Goal: Information Seeking & Learning: Understand process/instructions

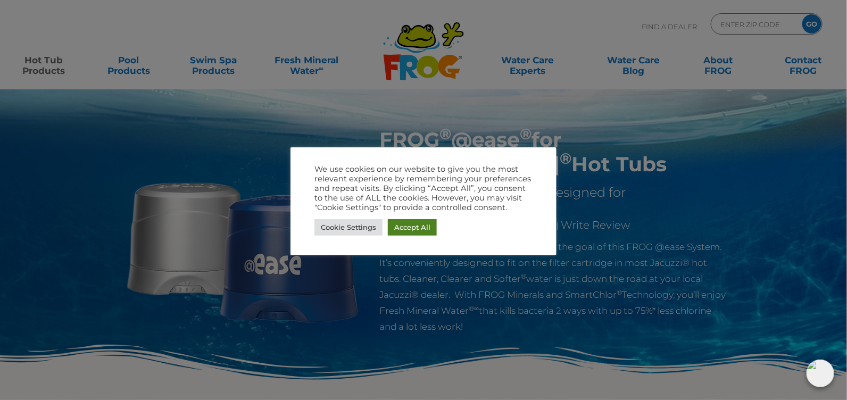
click at [416, 232] on link "Accept All" at bounding box center [412, 227] width 49 height 16
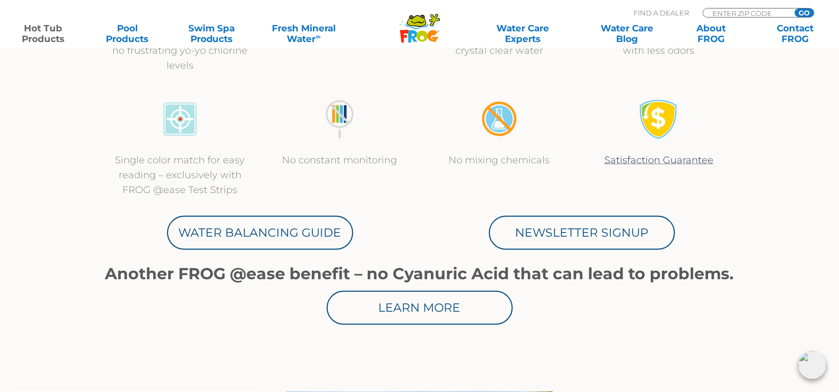
scroll to position [478, 0]
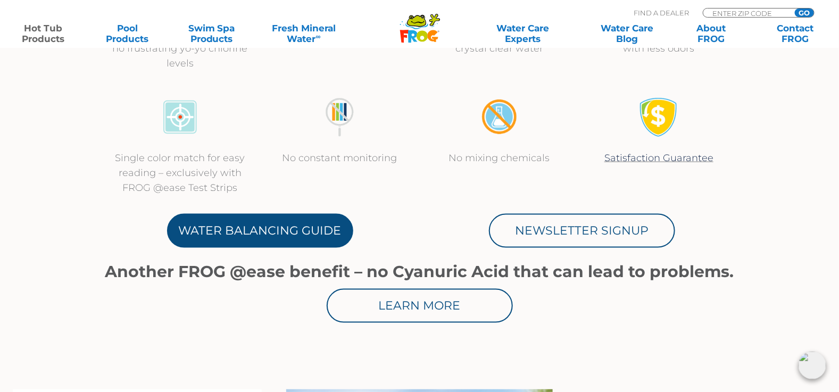
click at [275, 227] on link "Water Balancing Guide" at bounding box center [260, 231] width 186 height 34
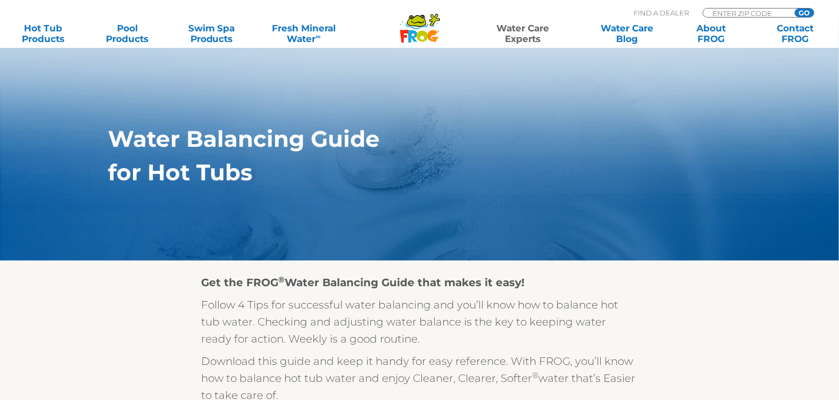
scroll to position [212, 0]
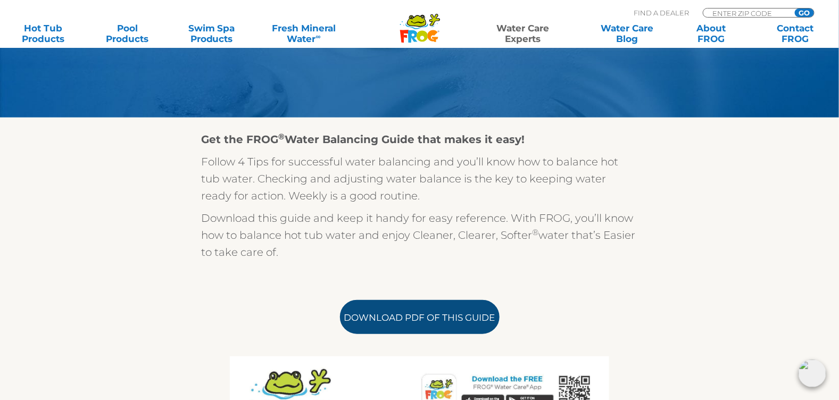
click at [450, 316] on link "Download PDF of this Guide" at bounding box center [420, 317] width 160 height 34
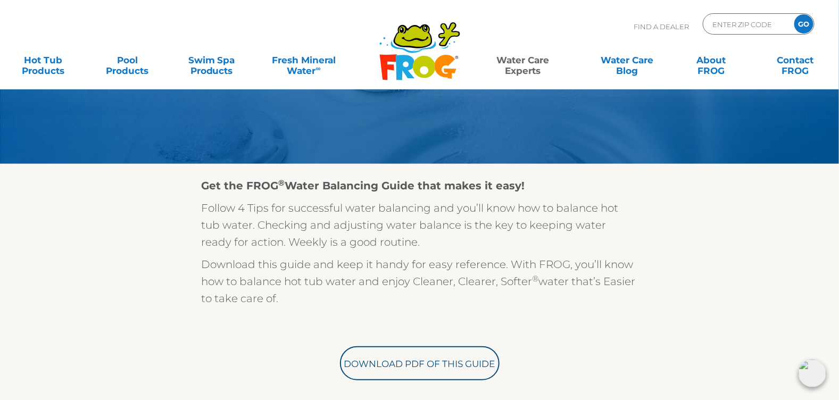
scroll to position [0, 0]
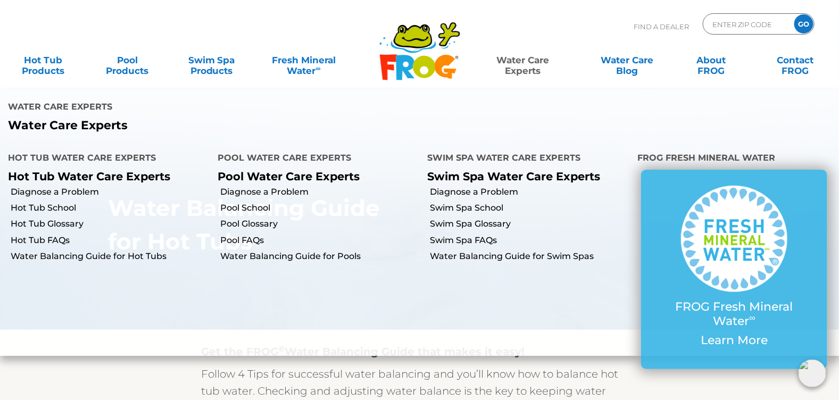
click at [531, 65] on link "Water Care Experts" at bounding box center [523, 59] width 106 height 21
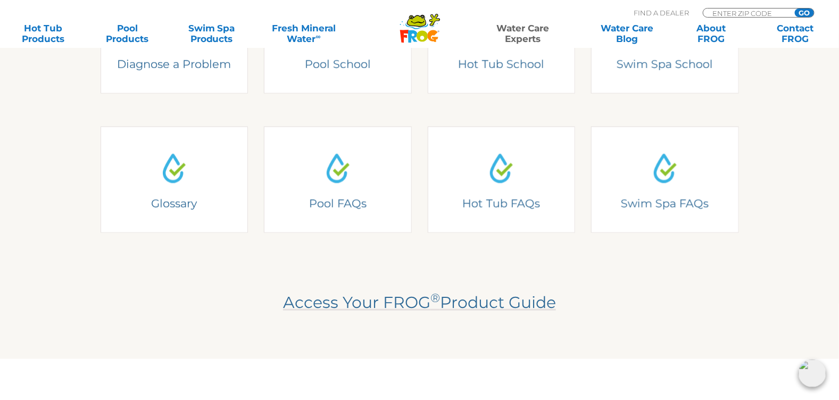
scroll to position [319, 0]
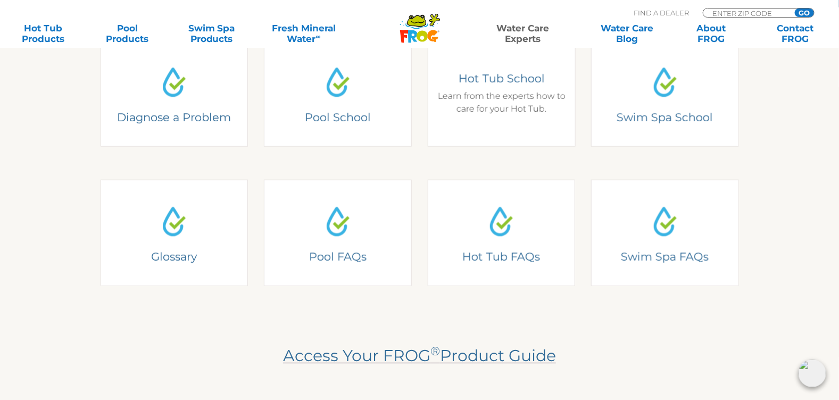
click at [500, 107] on div "Hot Tub School Learn from the experts how to care for your Hot Tub." at bounding box center [501, 93] width 132 height 44
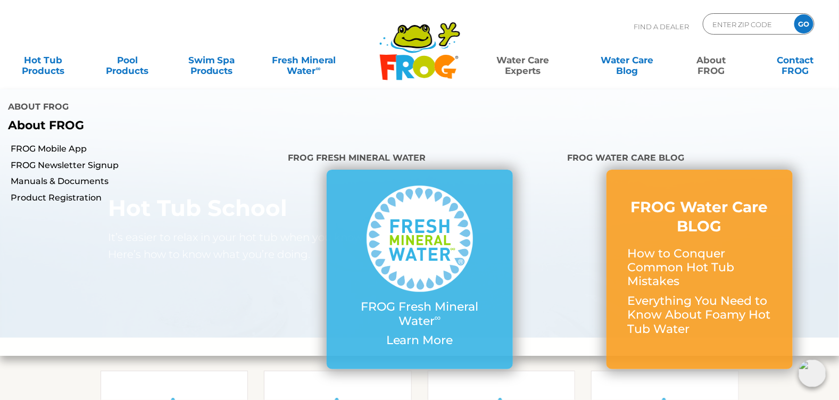
click at [718, 64] on link "About FROG" at bounding box center [711, 59] width 65 height 21
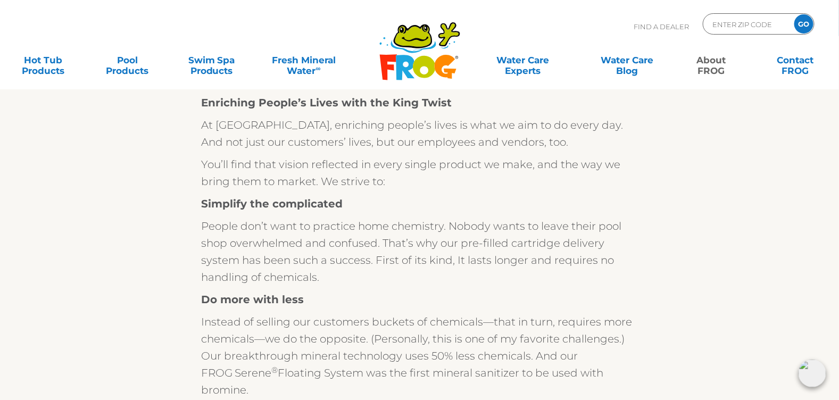
scroll to position [53, 0]
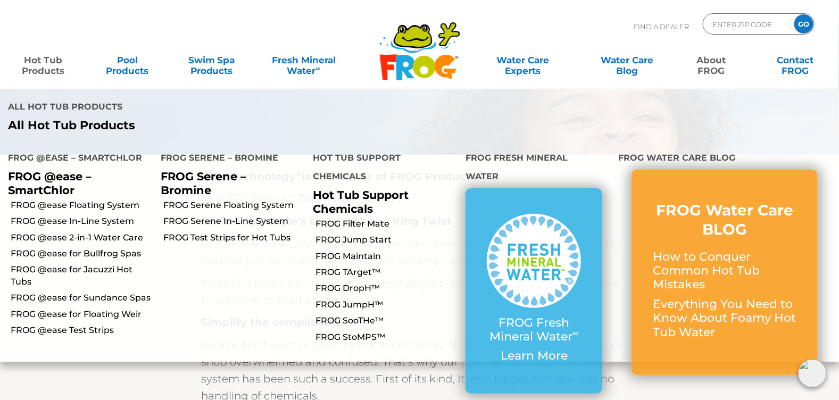
click at [44, 70] on link "Hot Tub Products" at bounding box center [43, 59] width 65 height 21
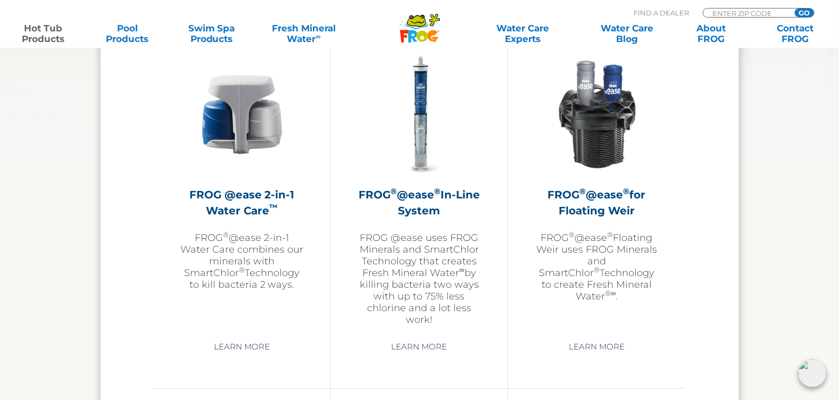
scroll to position [1596, 0]
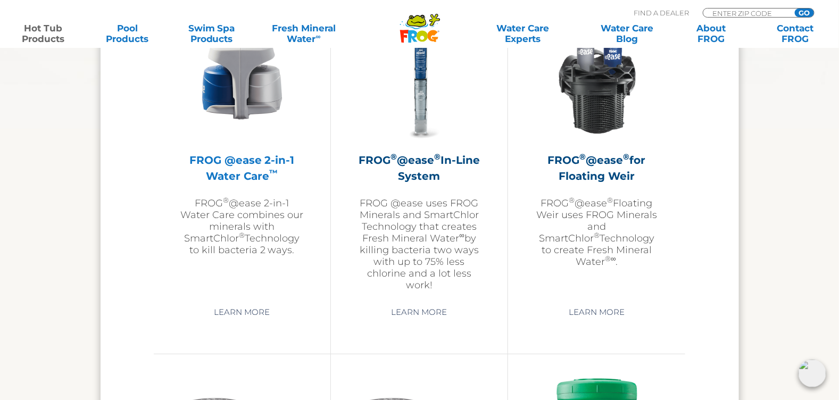
click at [233, 227] on p "FROG ® @ease 2-in-1 Water Care combines our minerals with SmartChlor ® Technolo…" at bounding box center [241, 226] width 123 height 59
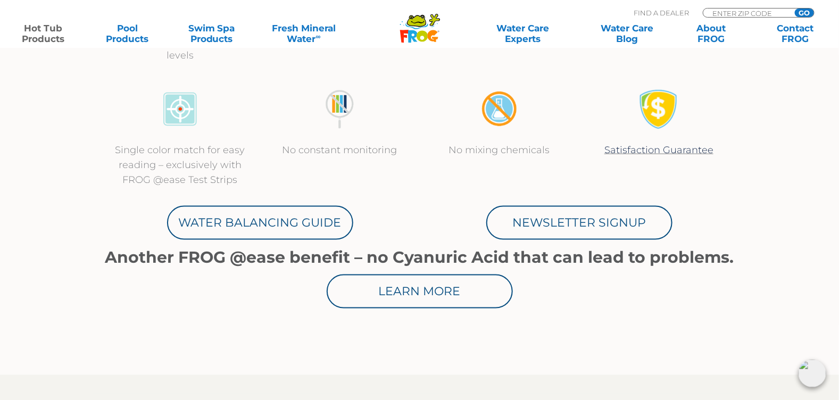
scroll to position [532, 0]
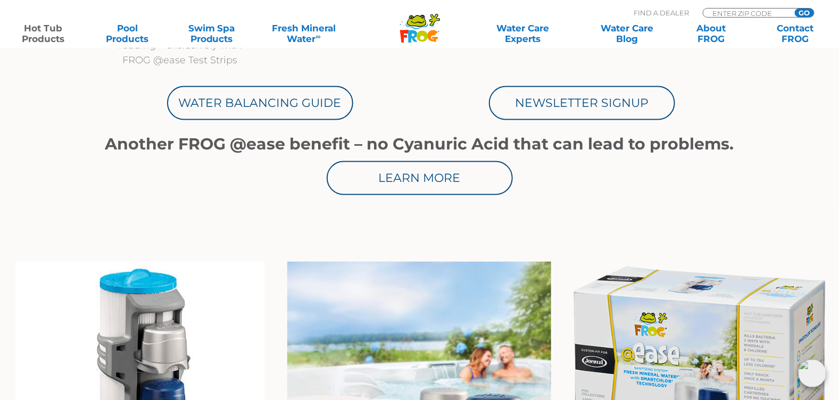
scroll to position [585, 0]
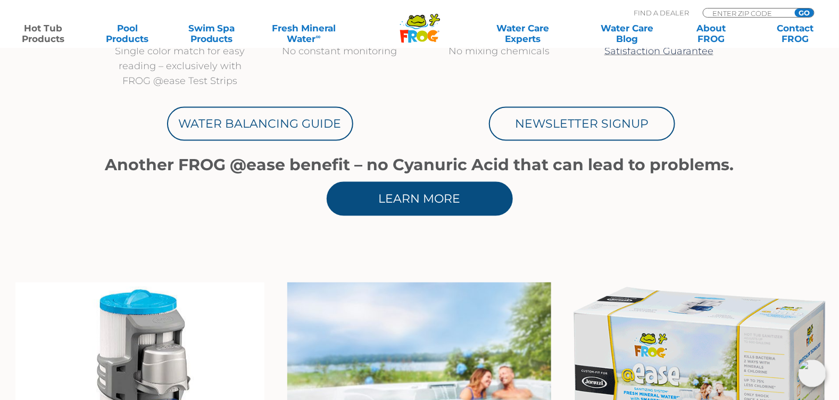
click at [412, 203] on link "Learn More" at bounding box center [420, 199] width 186 height 34
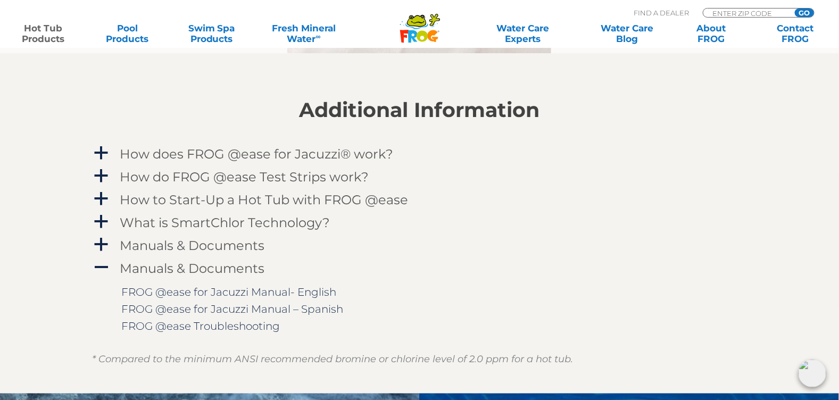
scroll to position [1064, 0]
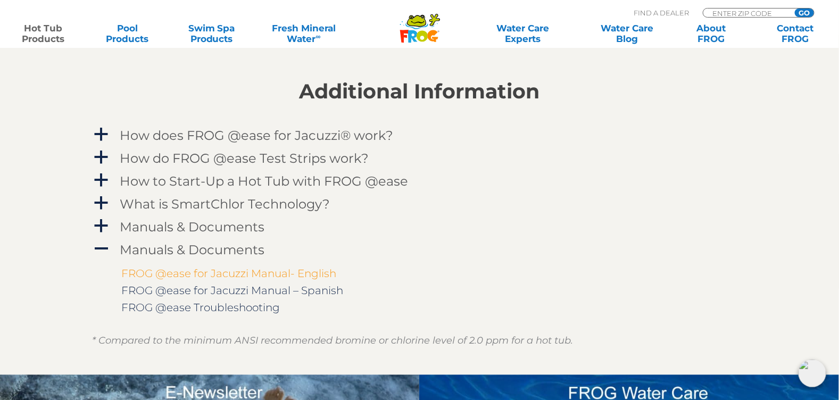
click at [164, 270] on link "FROG @ease for Jacuzzi Manual- English" at bounding box center [229, 273] width 215 height 13
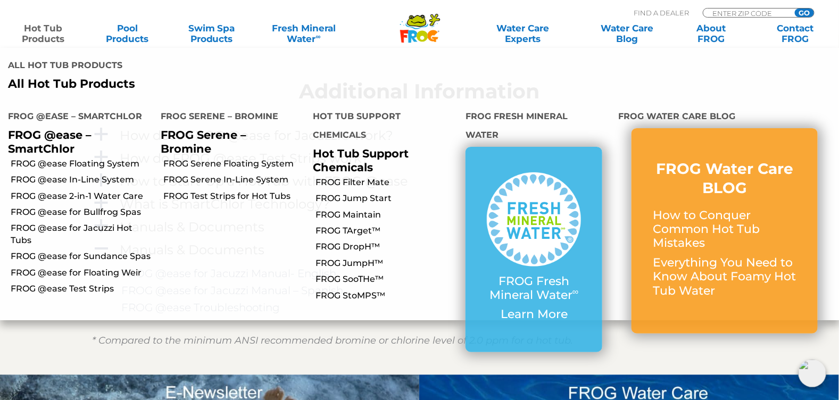
click at [43, 32] on link "Hot Tub Products" at bounding box center [43, 33] width 65 height 21
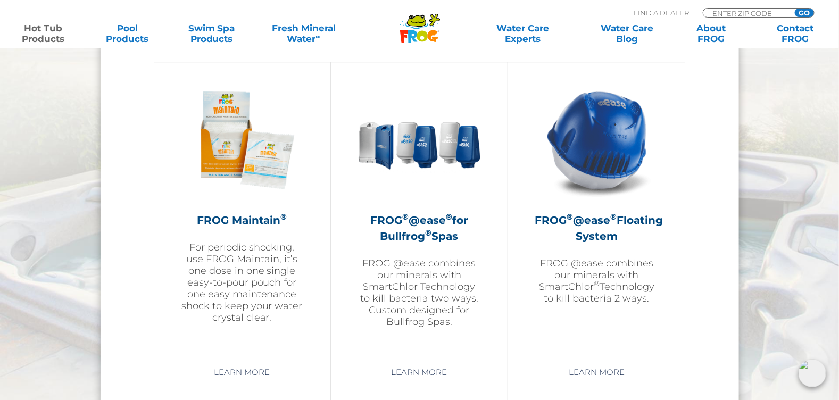
scroll to position [1171, 0]
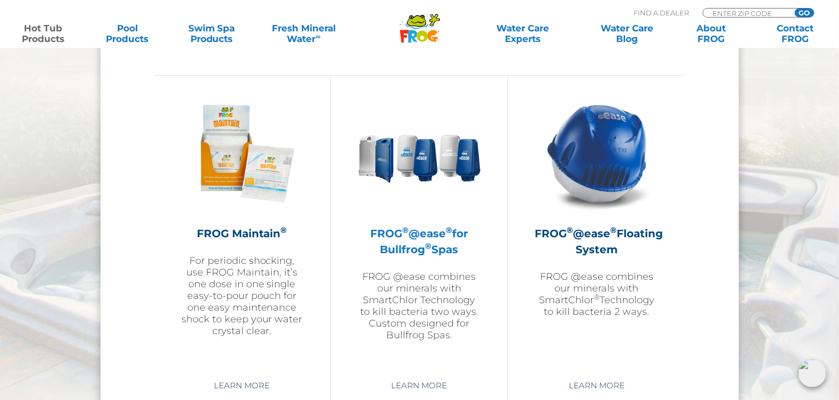
click at [399, 251] on h2 "FROG ® @ease ® for Bullfrog ® Spas" at bounding box center [419, 242] width 123 height 32
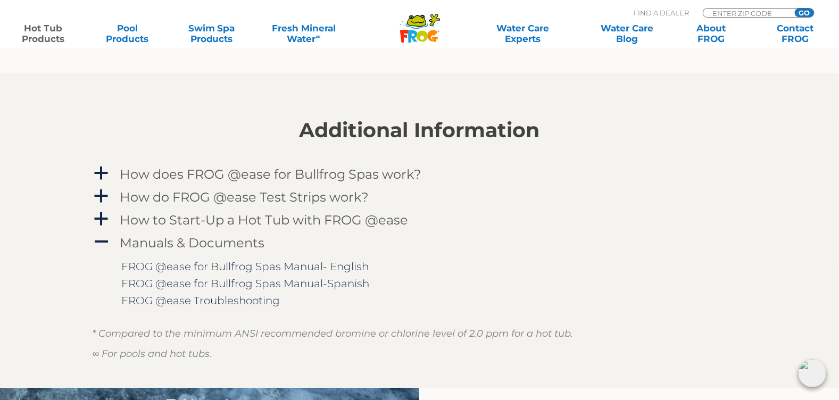
scroll to position [1490, 0]
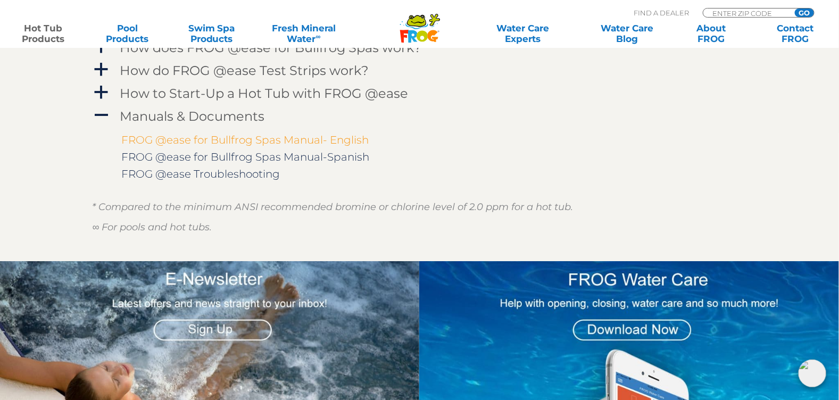
click at [185, 135] on link "FROG @ease for Bullfrog Spas Manual- English" at bounding box center [245, 140] width 247 height 13
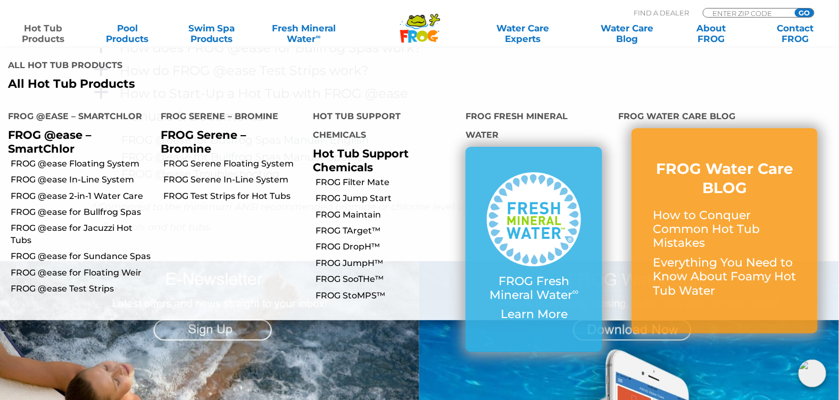
click at [42, 27] on link "Hot Tub Products" at bounding box center [43, 33] width 65 height 21
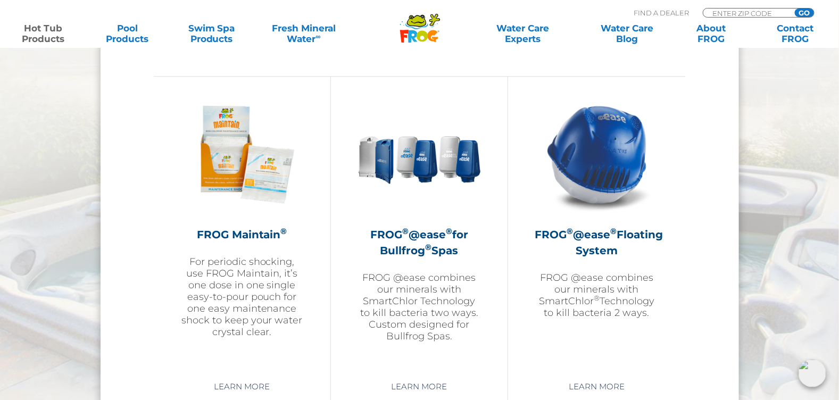
scroll to position [1171, 0]
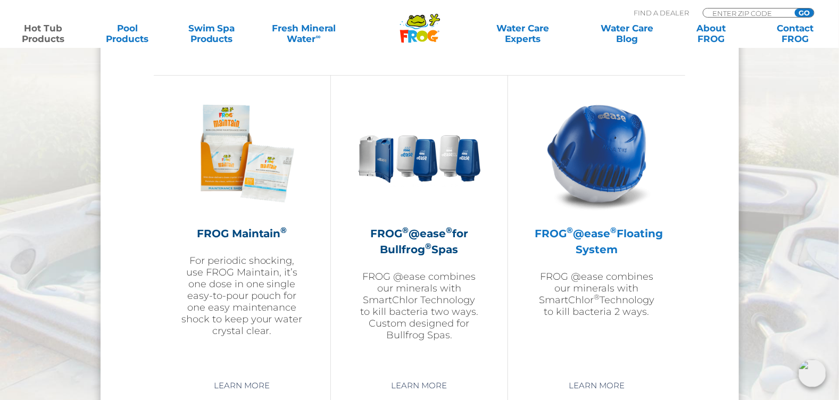
click at [616, 247] on h2 "FROG ® @ease ® Floating System" at bounding box center [597, 242] width 124 height 32
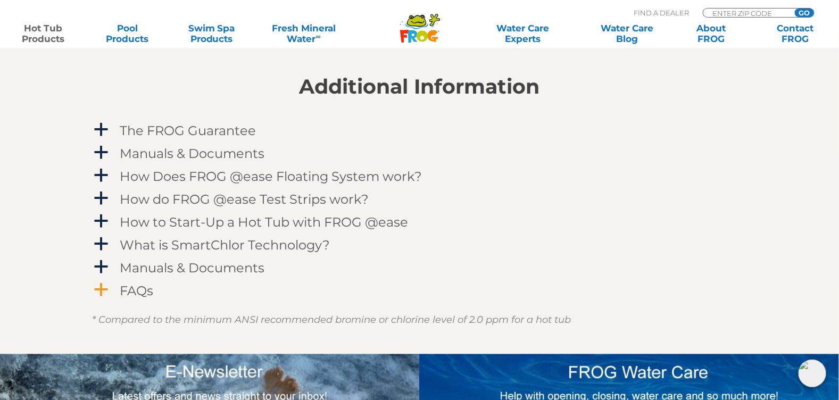
scroll to position [1064, 0]
click at [178, 269] on h4 "Manuals & Documents" at bounding box center [192, 268] width 145 height 14
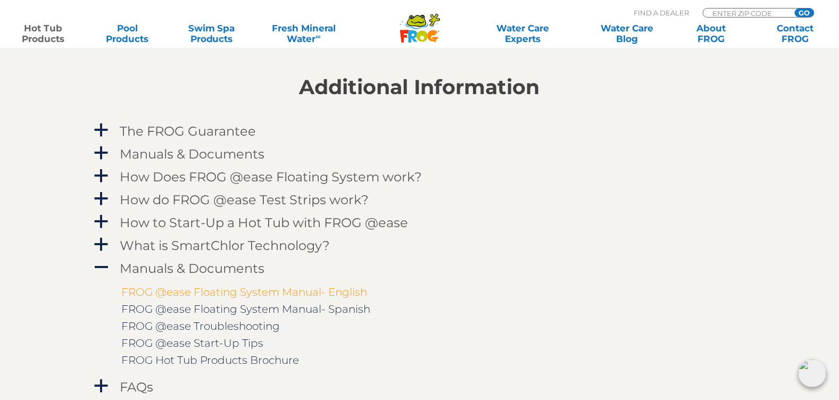
click at [258, 290] on link "FROG @ease Floating System Manual- English" at bounding box center [245, 292] width 246 height 13
click at [181, 337] on link "FROG @ease Start-Up Tips" at bounding box center [193, 343] width 142 height 13
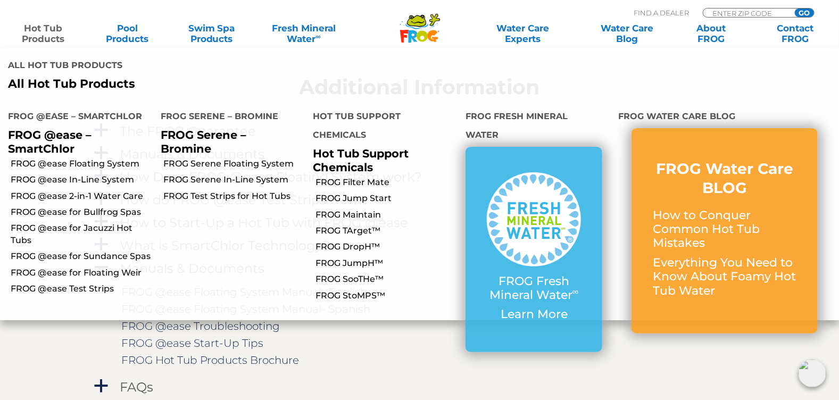
click at [42, 33] on link "Hot Tub Products" at bounding box center [43, 33] width 65 height 21
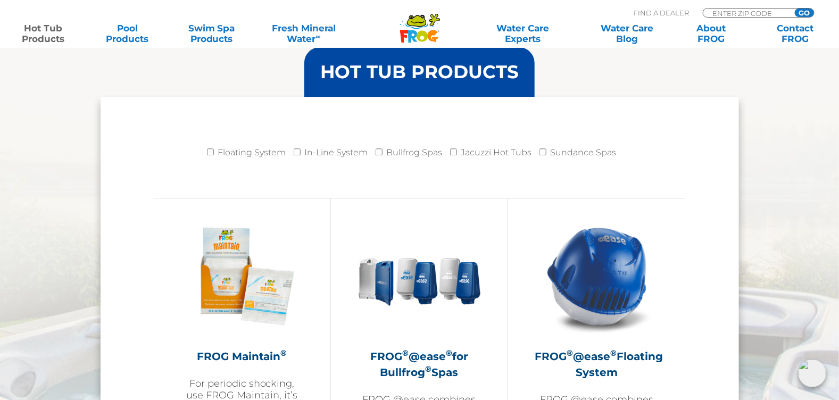
scroll to position [1224, 0]
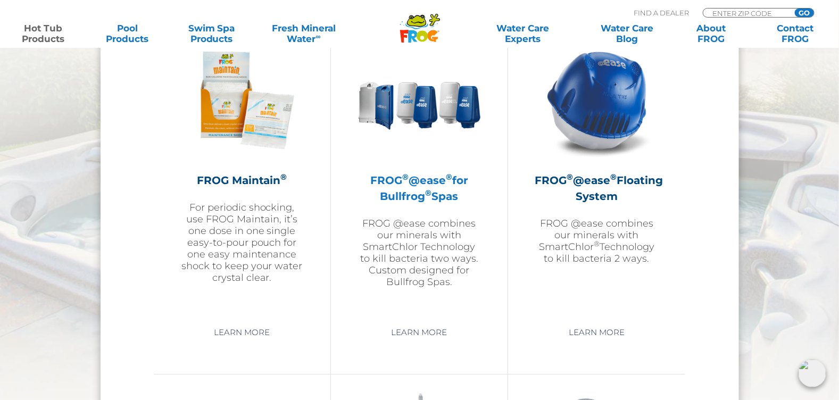
click at [412, 244] on p "FROG @ease combines our minerals with SmartChlor Technology to kill bacteria tw…" at bounding box center [419, 253] width 123 height 70
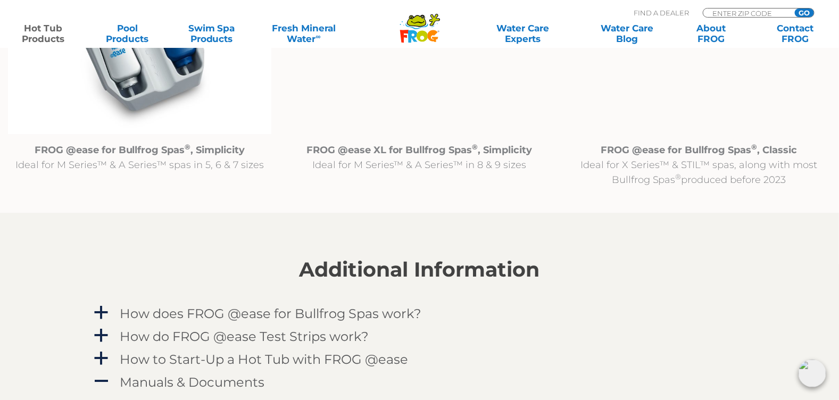
scroll to position [1490, 0]
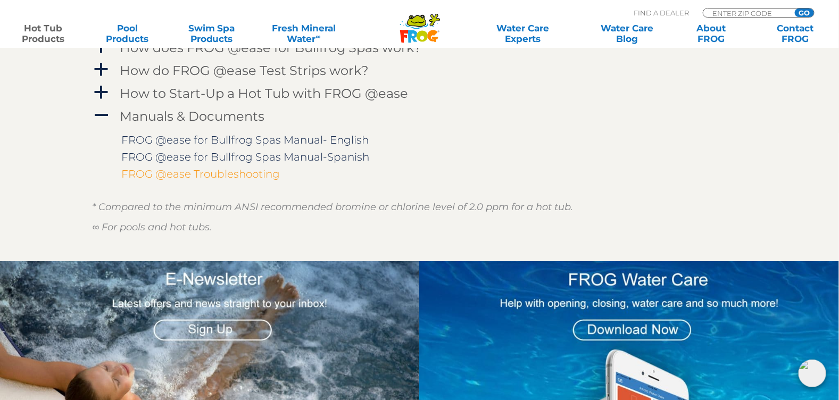
click at [202, 169] on link "FROG @ease Troubleshooting" at bounding box center [201, 174] width 159 height 13
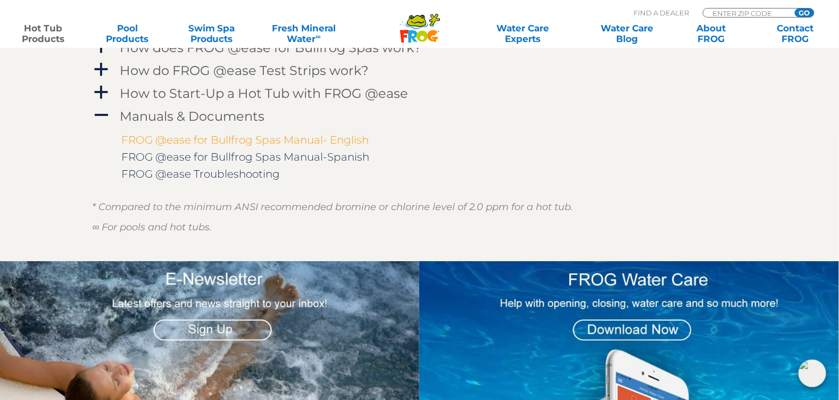
click at [220, 135] on link "FROG @ease for Bullfrog Spas Manual- English" at bounding box center [245, 140] width 247 height 13
